Goal: Information Seeking & Learning: Learn about a topic

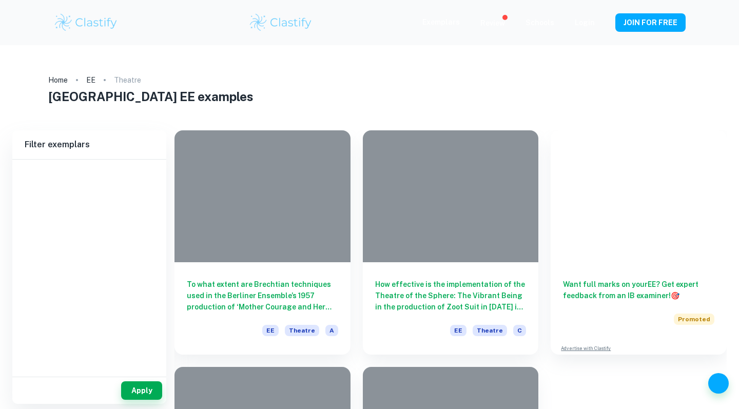
type input "Theatre"
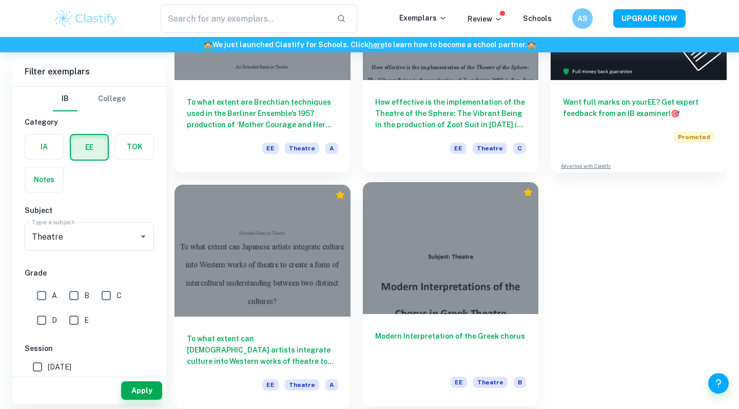
scroll to position [182, 0]
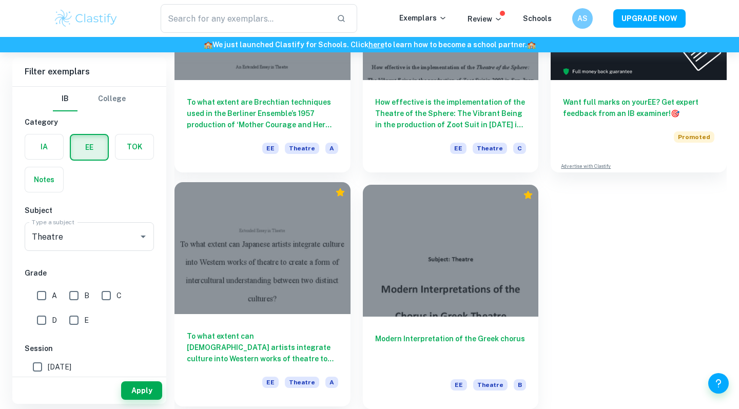
click at [252, 277] on div at bounding box center [263, 248] width 176 height 132
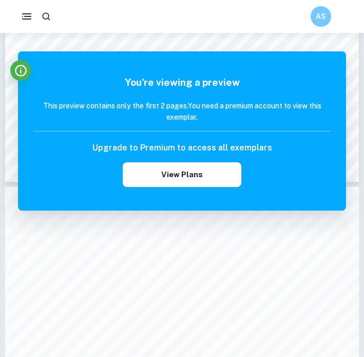
scroll to position [318, 0]
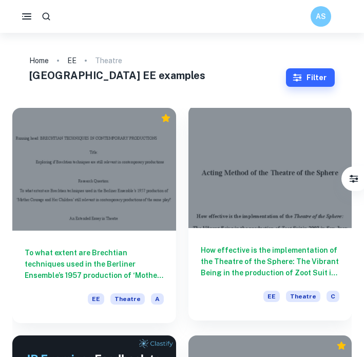
click at [248, 124] on div at bounding box center [270, 166] width 164 height 123
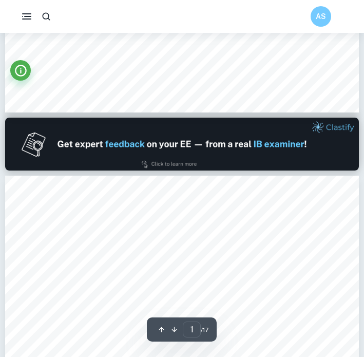
type input "2"
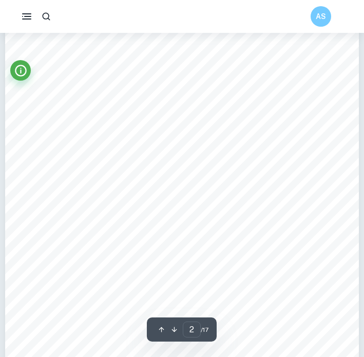
scroll to position [693, 0]
